Goal: Navigation & Orientation: Find specific page/section

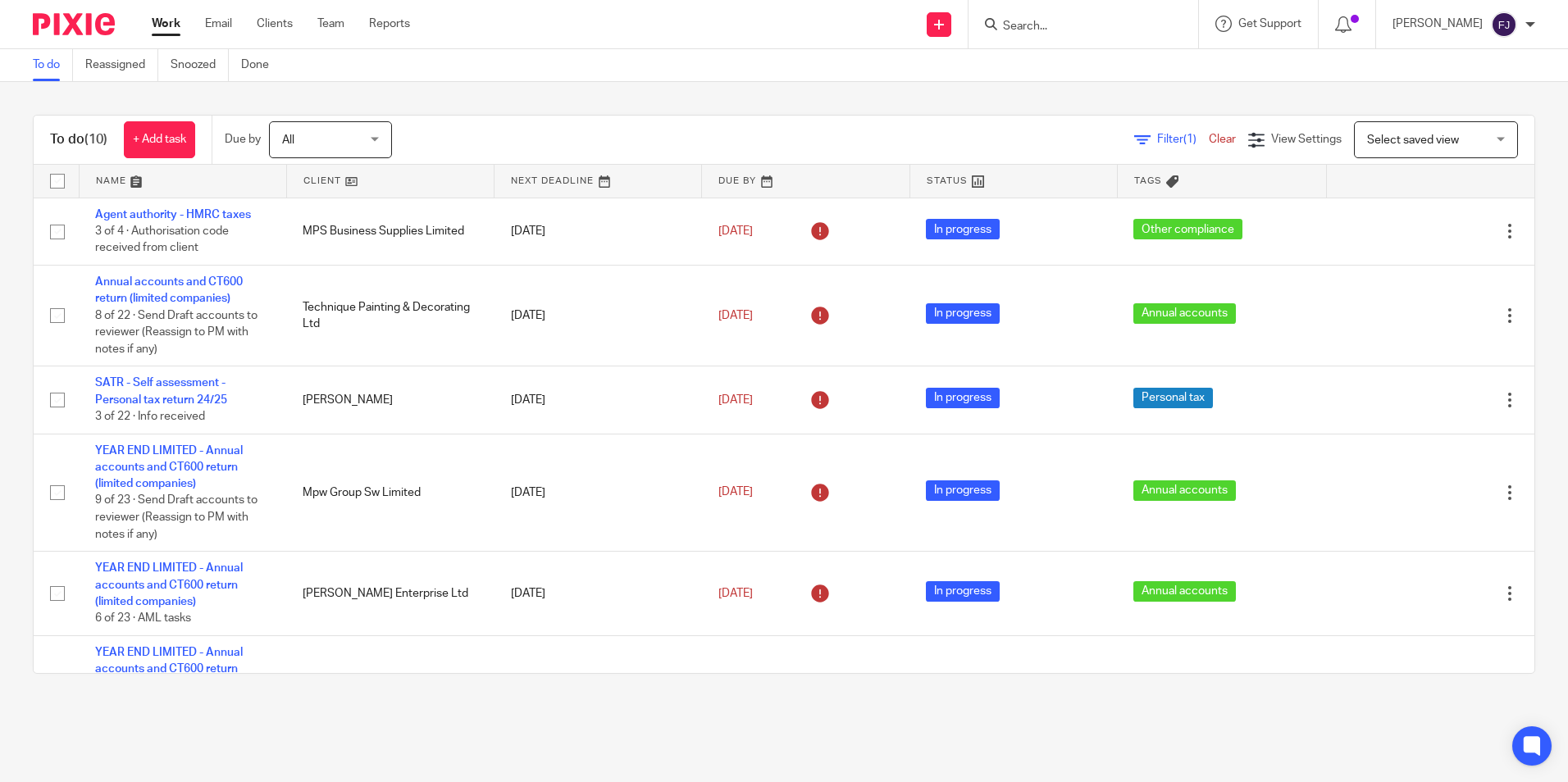
click at [160, 23] on link "Work" at bounding box center [166, 23] width 28 height 16
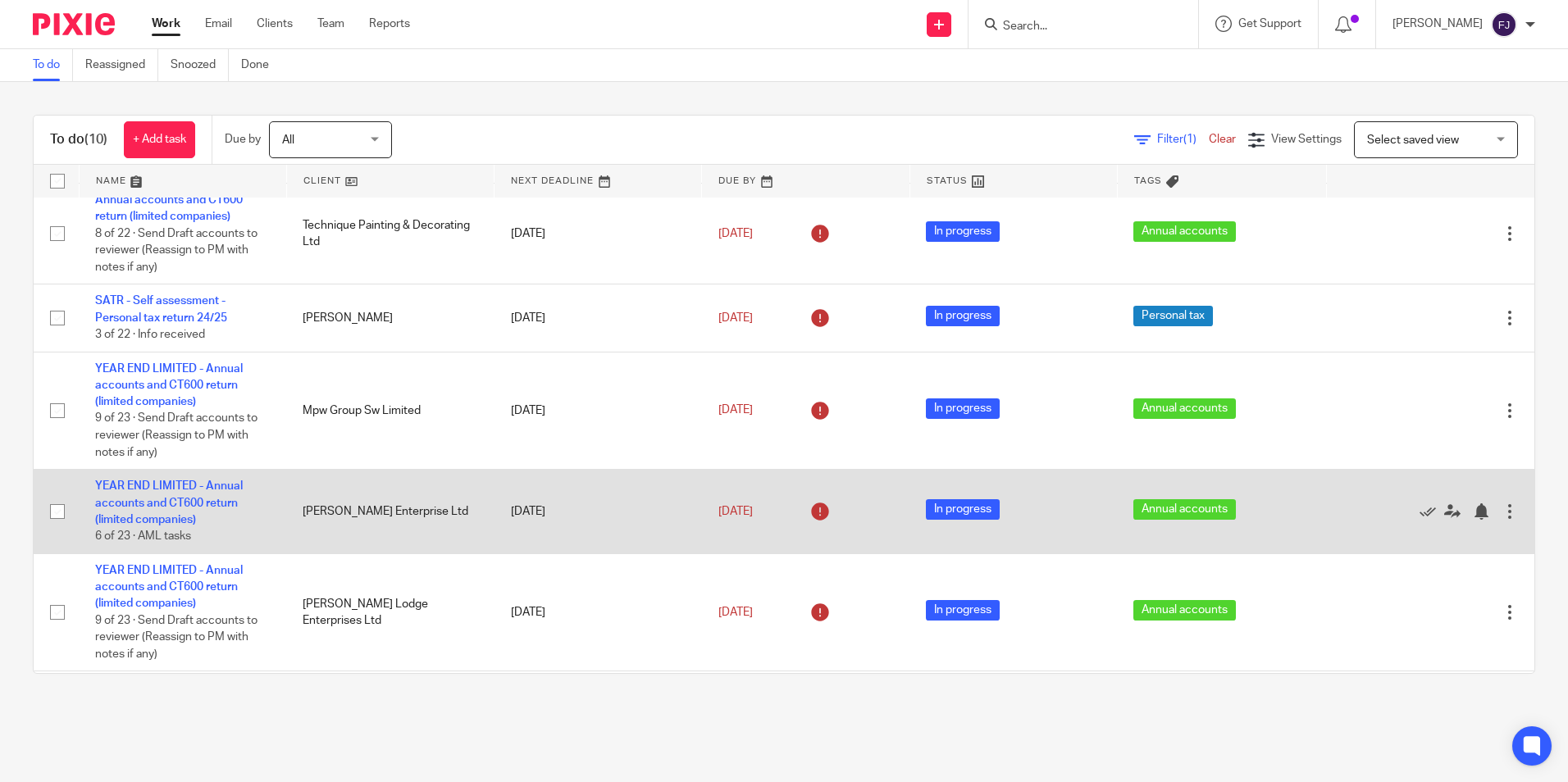
scroll to position [410, 0]
